Goal: Book appointment/travel/reservation

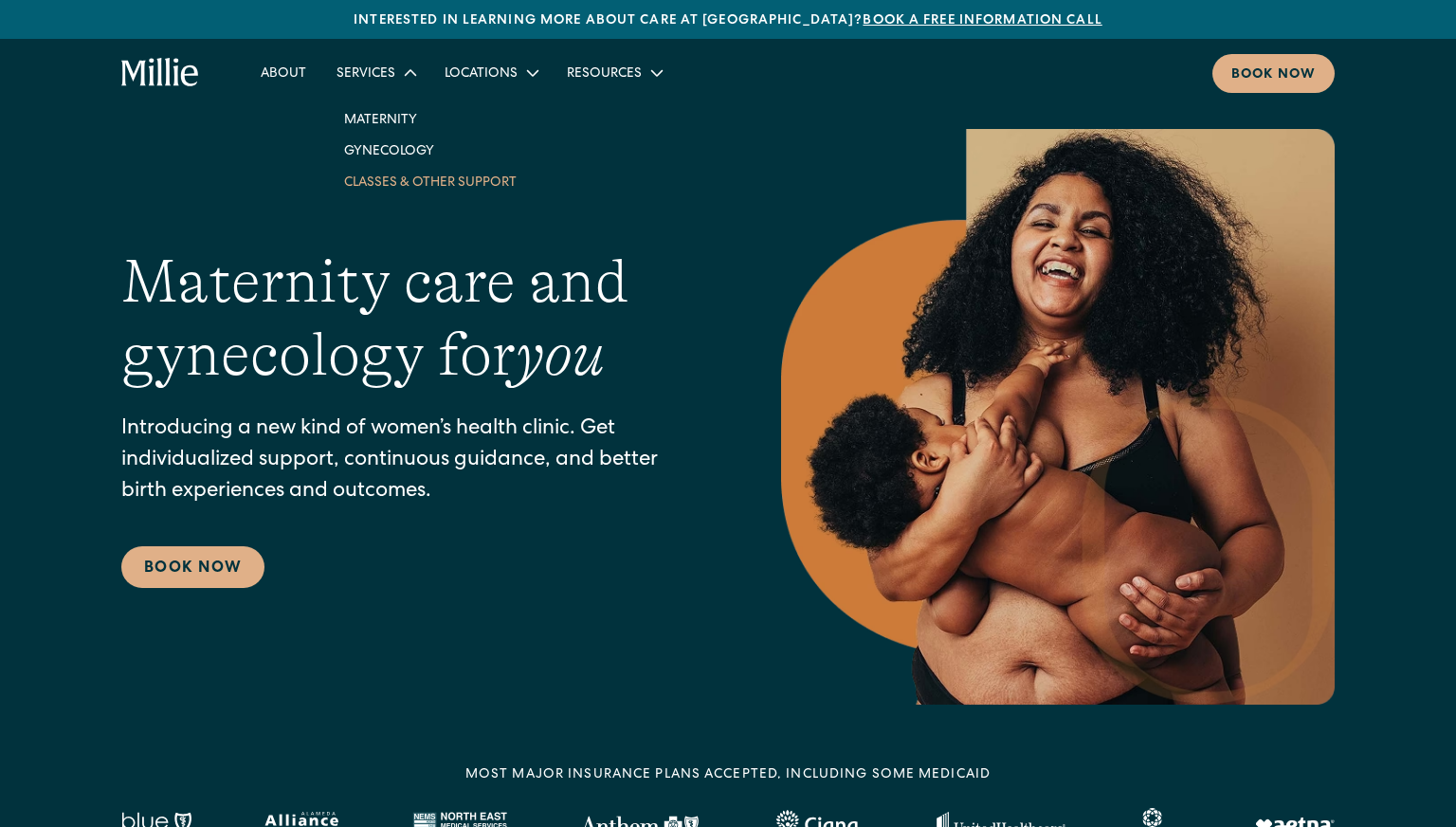
click at [398, 179] on link "Classes & Other Support" at bounding box center [430, 182] width 203 height 31
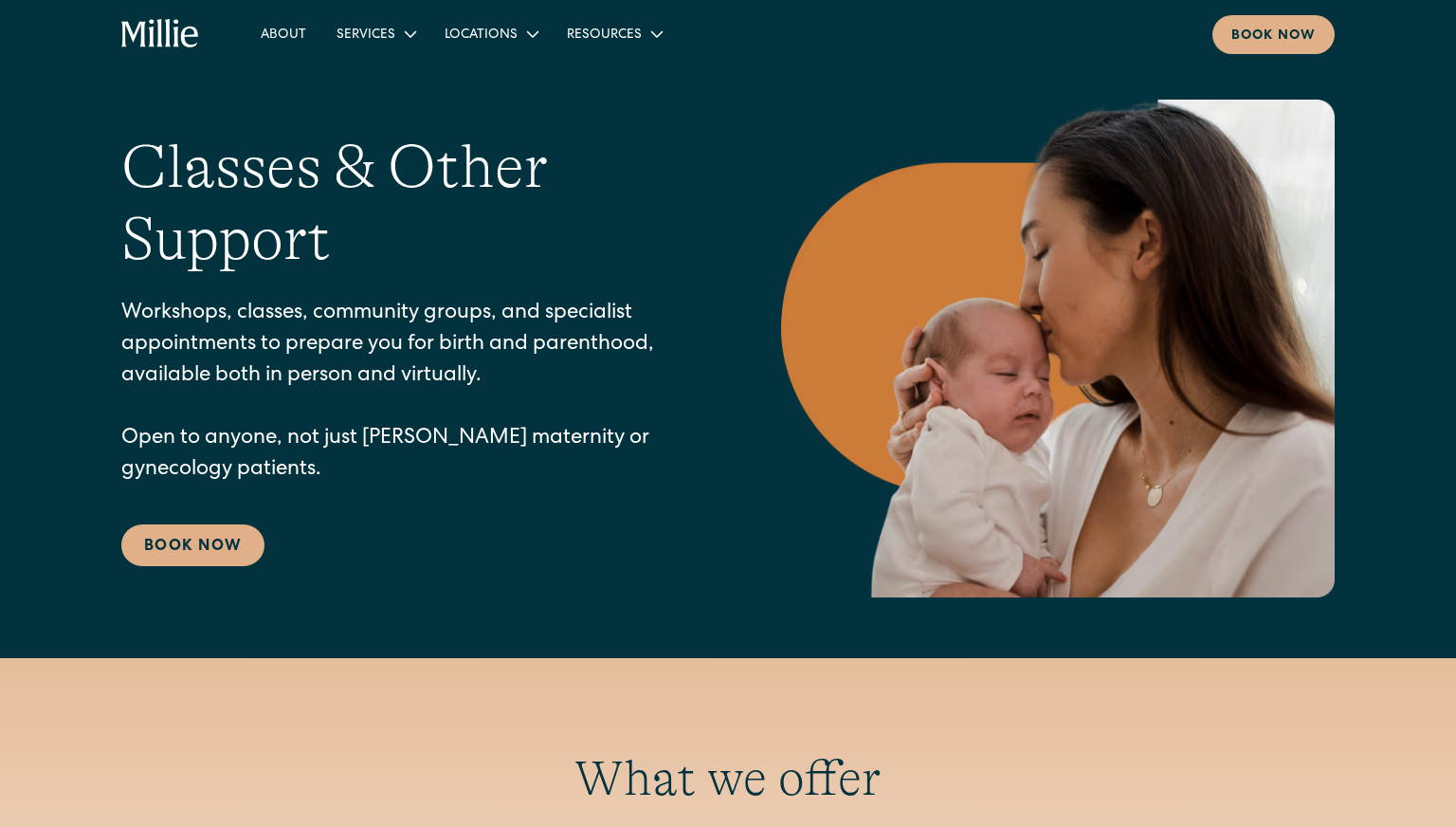
scroll to position [46, 0]
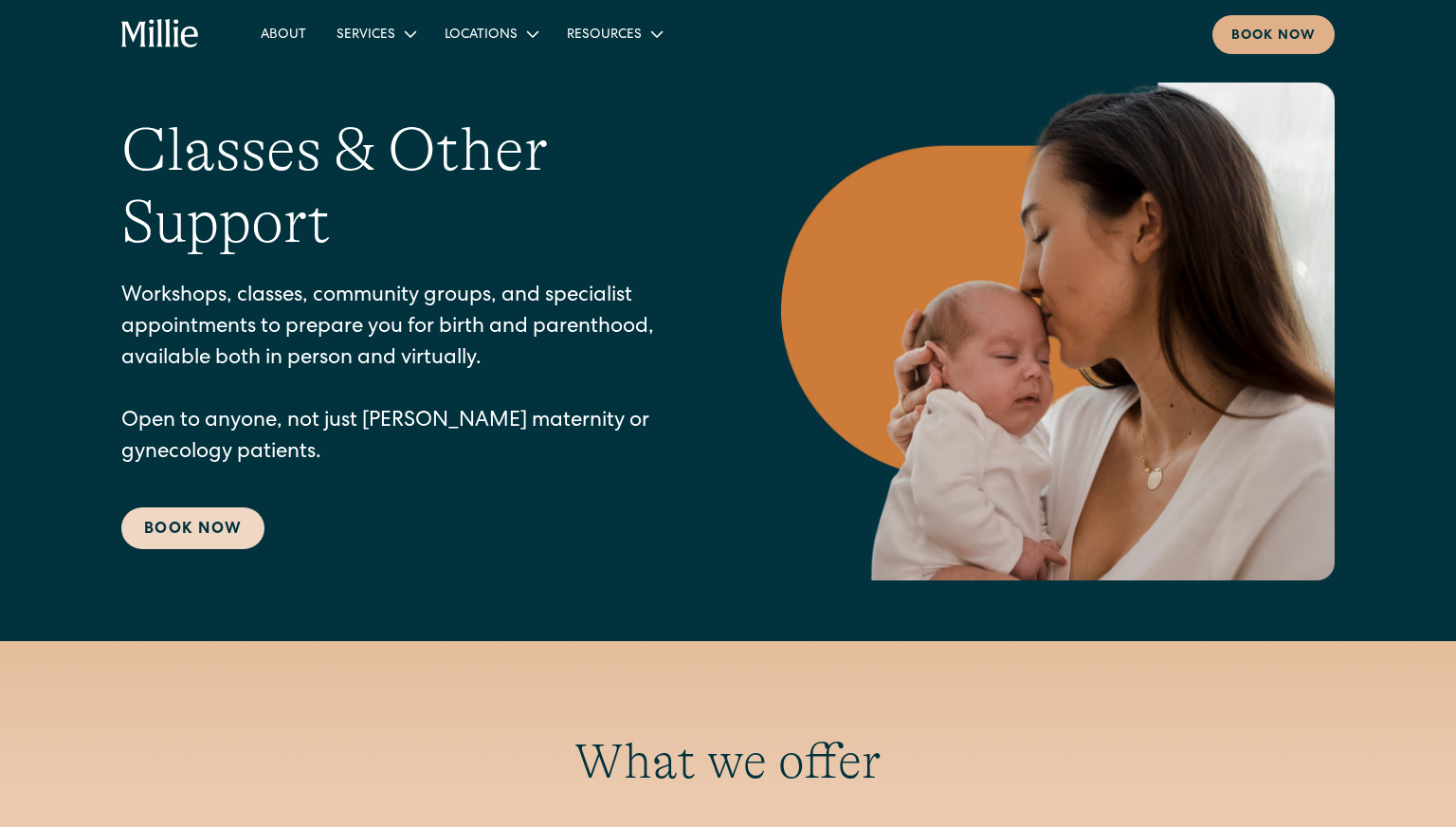
click at [219, 530] on link "Book Now" at bounding box center [193, 528] width 143 height 41
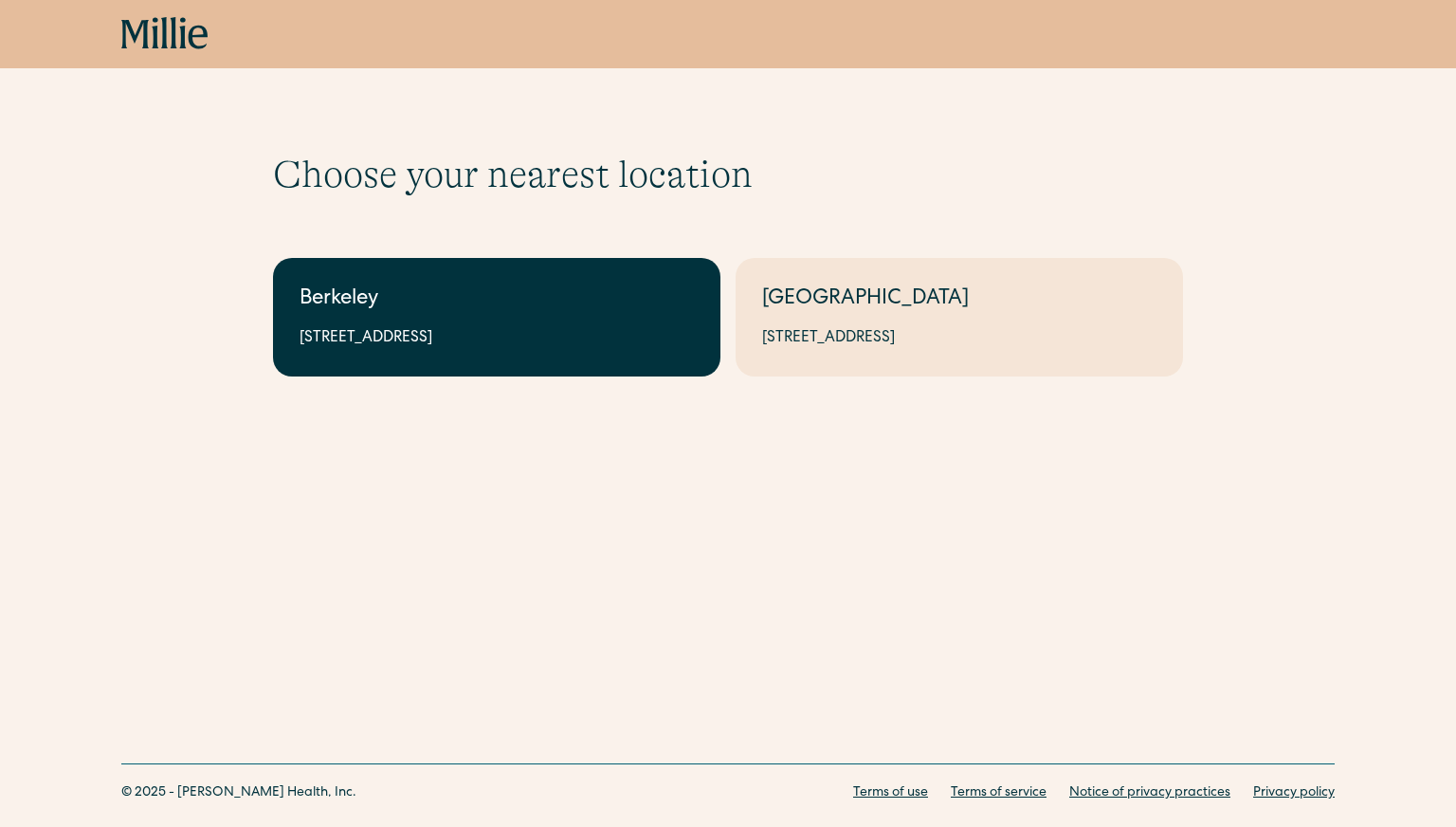
click at [551, 319] on link "Berkeley 2999 Regent St, Suite 524, Berkeley, CA 94705" at bounding box center [497, 317] width 448 height 119
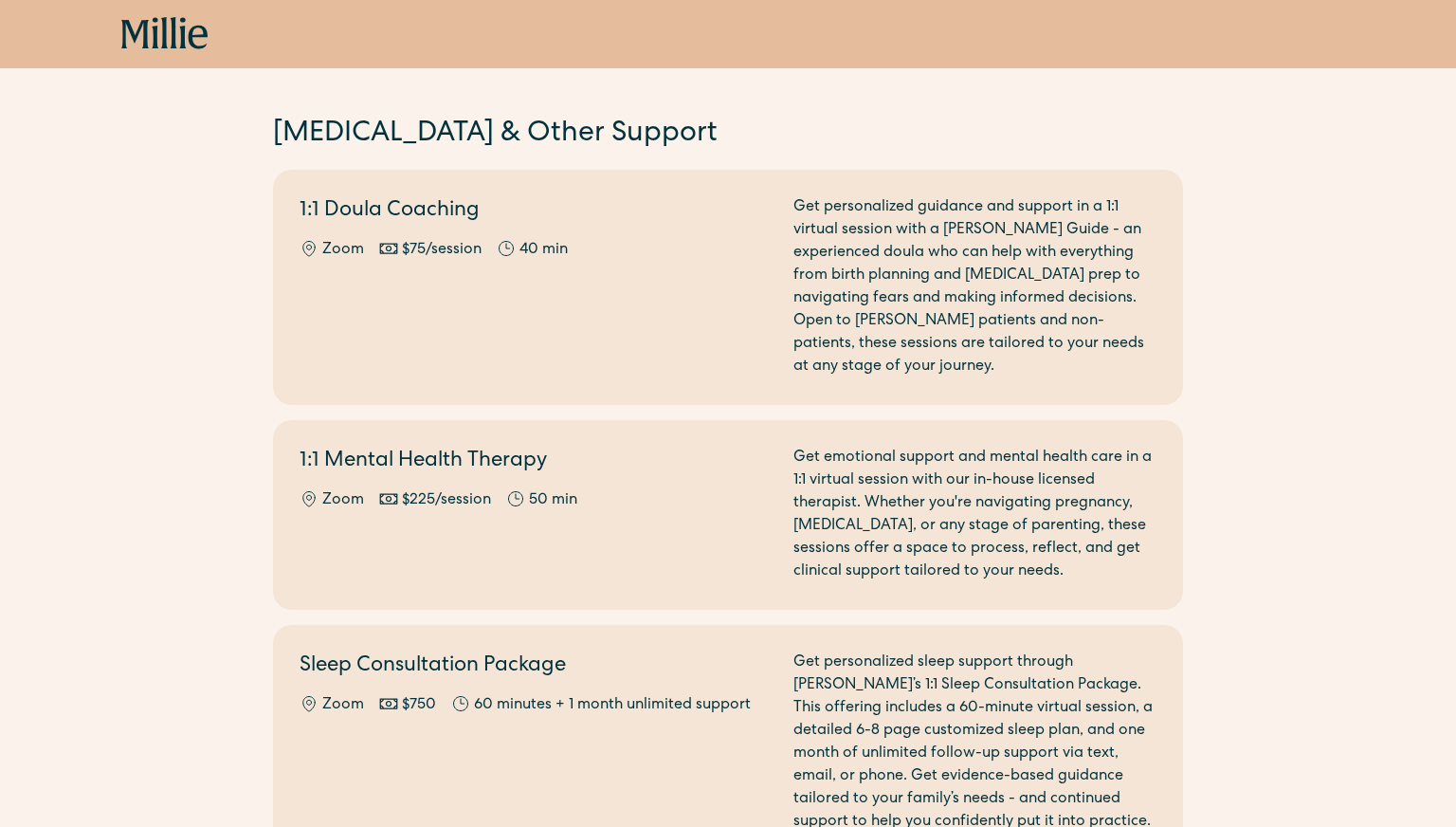
scroll to position [1587, 0]
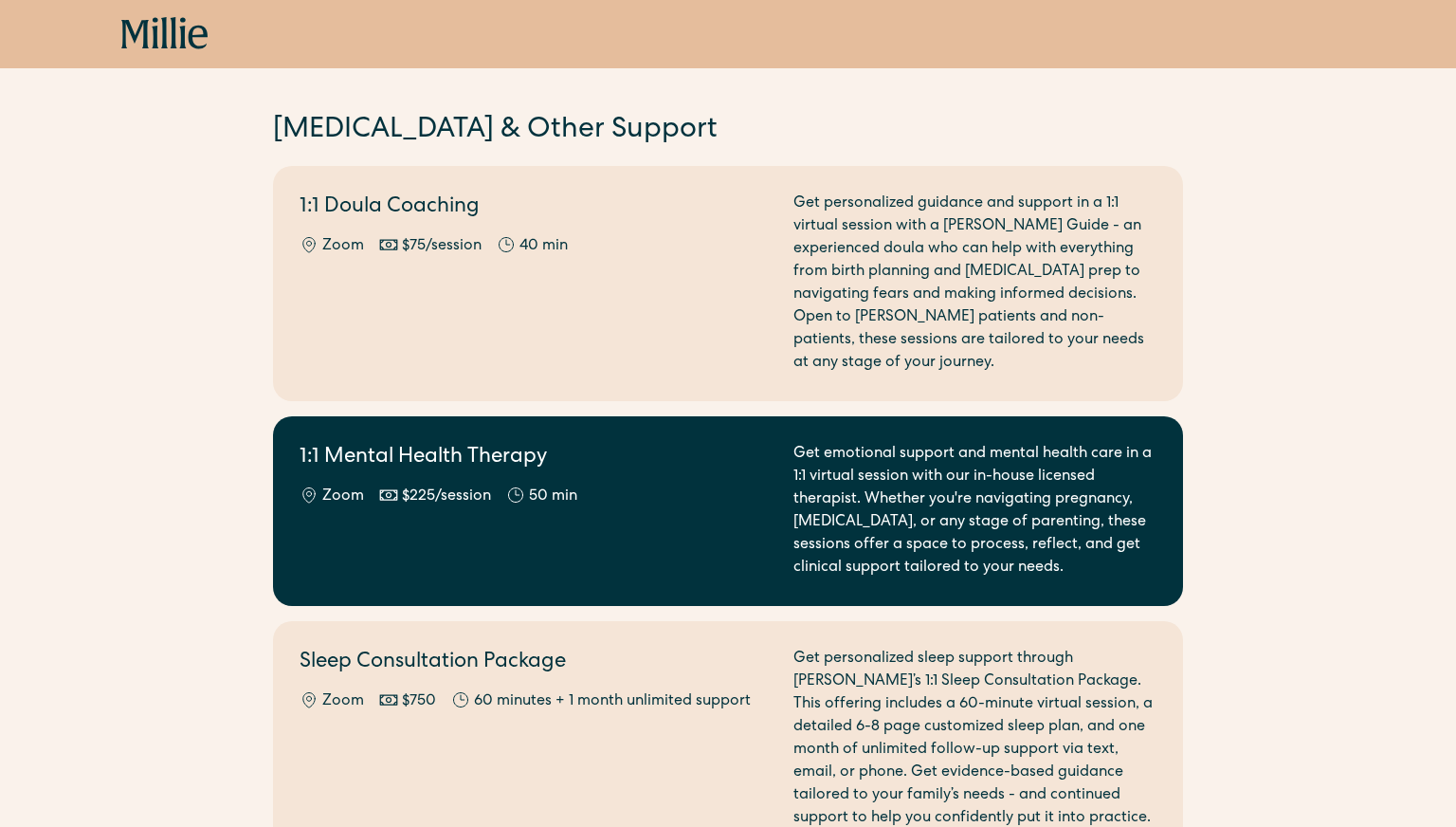
click at [630, 443] on h2 "1:1 Mental Health Therapy" at bounding box center [535, 459] width 471 height 31
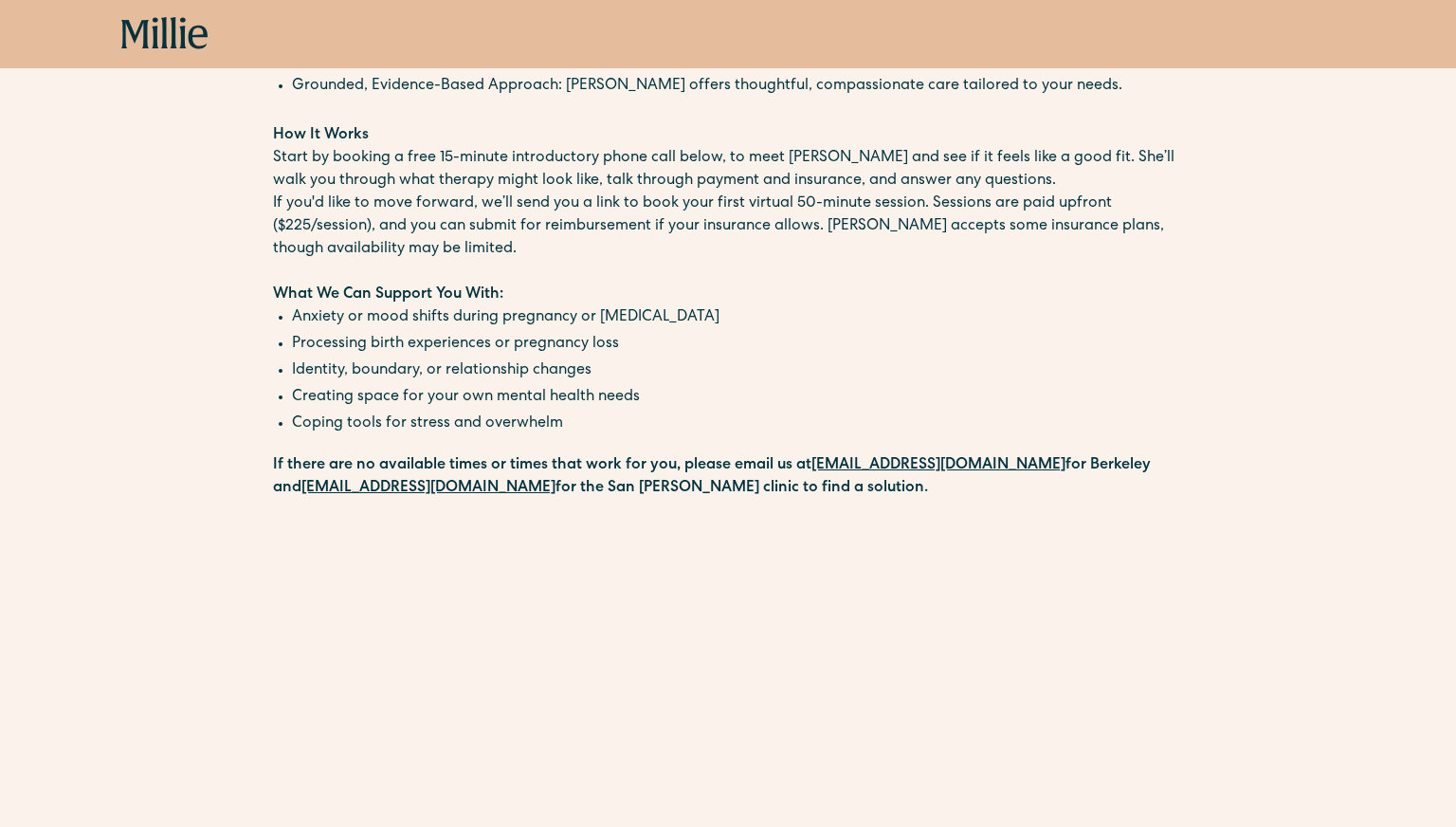
scroll to position [259, 0]
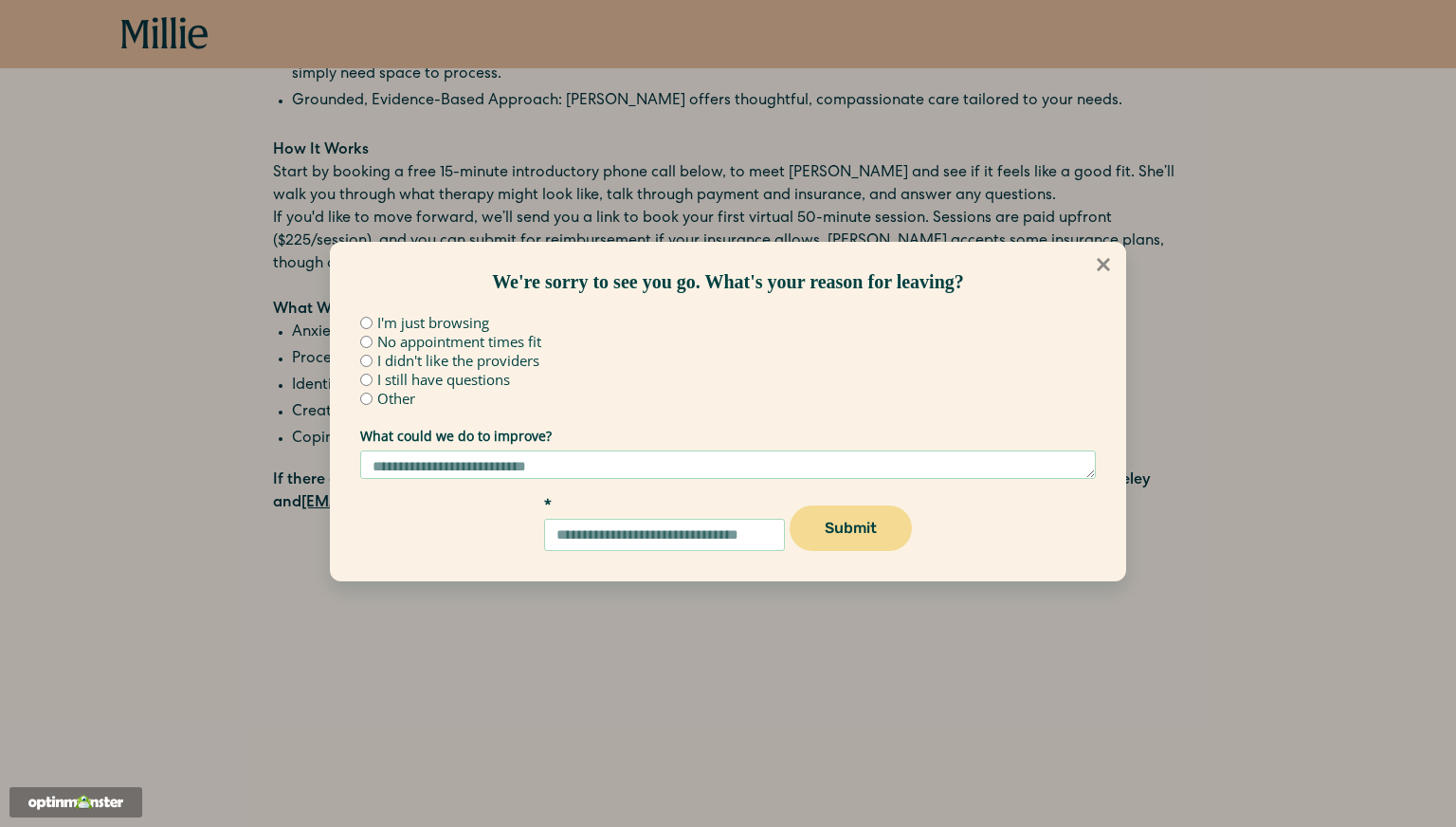
click at [1107, 257] on icon at bounding box center [1104, 264] width 21 height 21
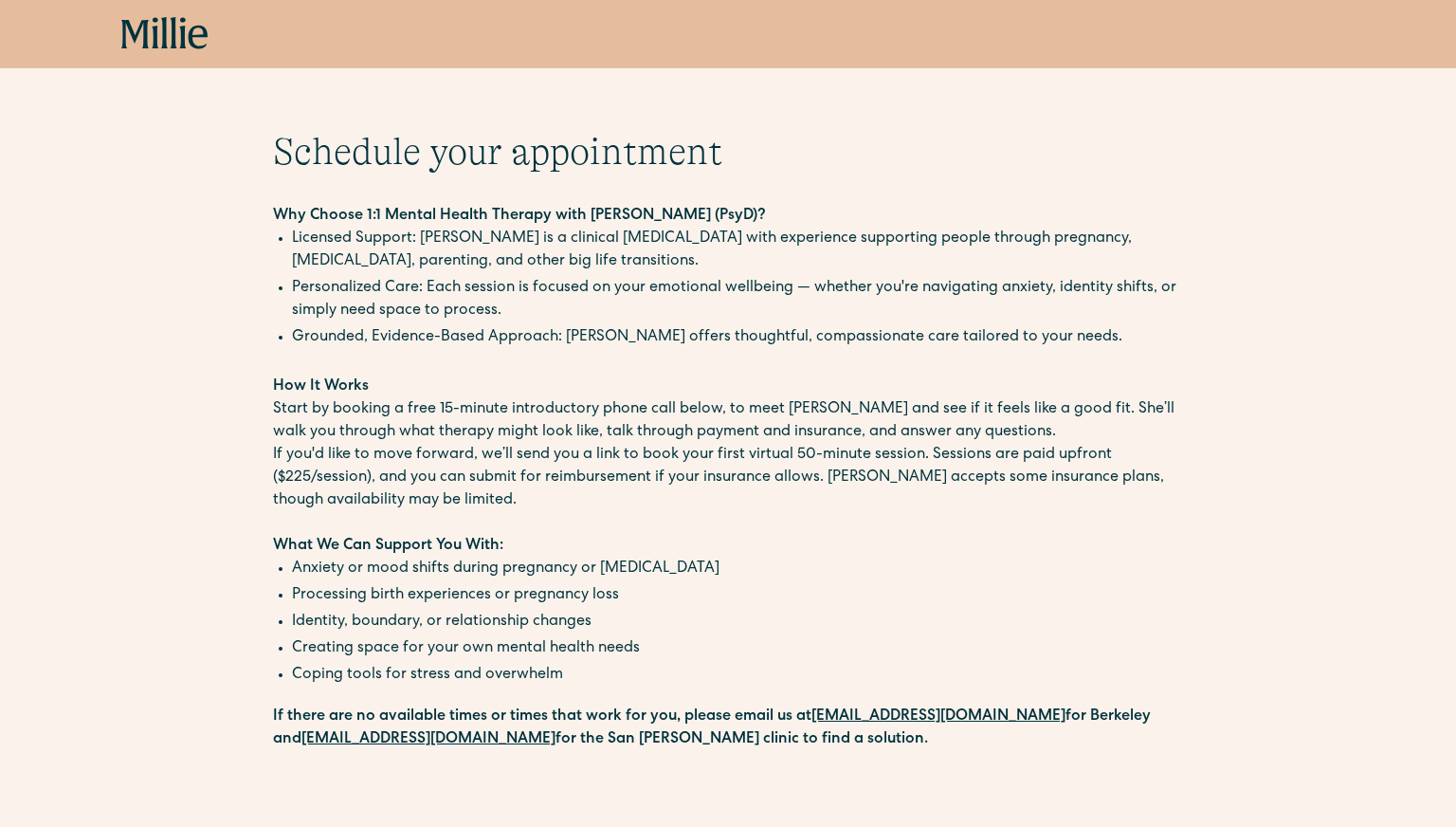
scroll to position [24, 0]
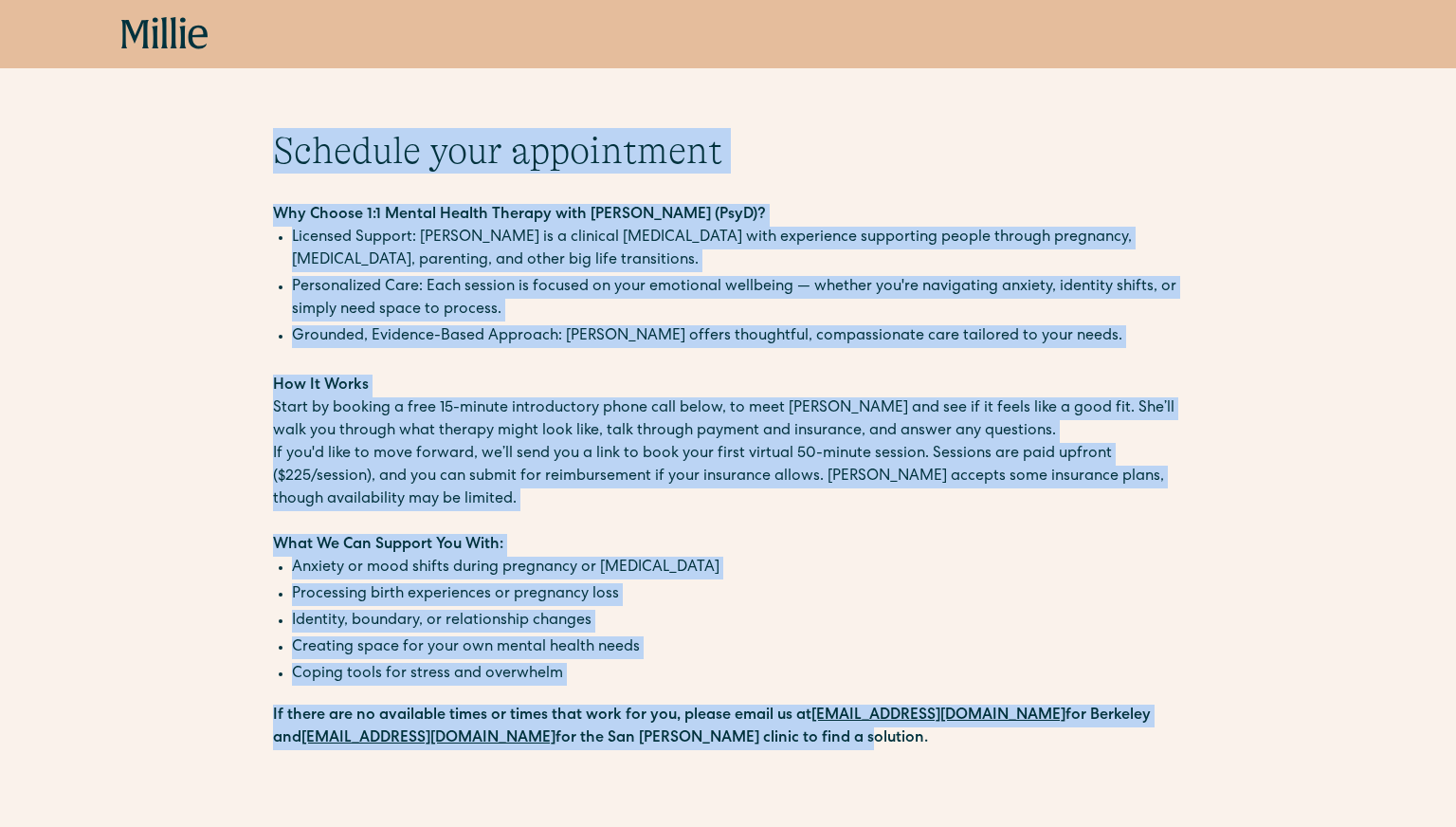
drag, startPoint x: 276, startPoint y: 146, endPoint x: 833, endPoint y: 772, distance: 837.9
copy div "Schedule your appointment Why Choose 1:1 Mental Health Therapy with Dr. Elana G…"
